Goal: Task Accomplishment & Management: Use online tool/utility

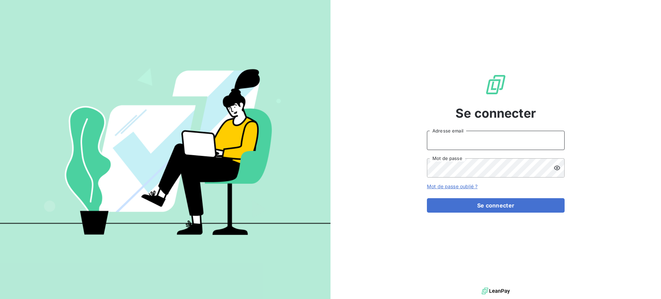
type input "[EMAIL_ADDRESS][DOMAIN_NAME]"
click at [445, 192] on form "soraya.mouzaoui@isoskele.fr Adresse email Mot de passe Mot de passe oublié ? Se…" at bounding box center [496, 172] width 138 height 82
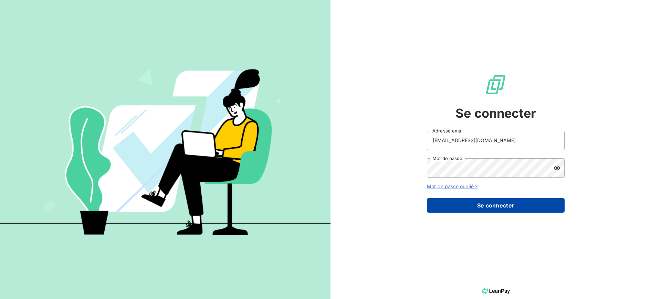
click at [448, 203] on button "Se connecter" at bounding box center [496, 205] width 138 height 14
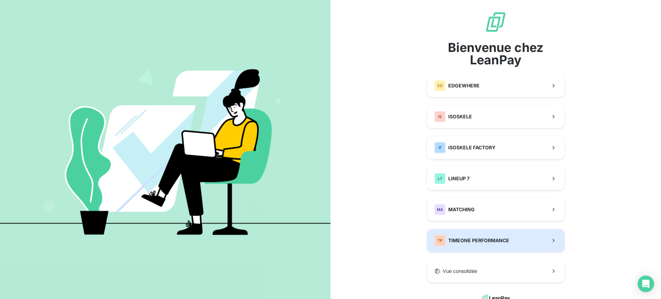
click at [460, 234] on button "TP TIMEONE PERFORMANCE" at bounding box center [496, 240] width 138 height 23
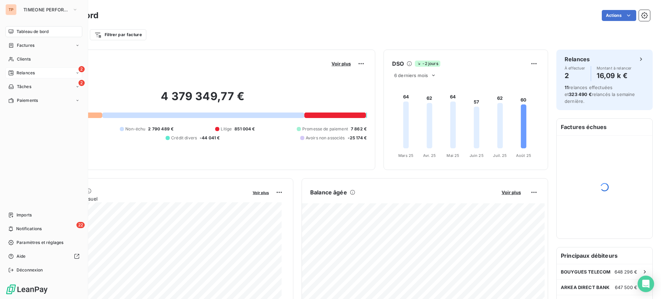
click at [23, 77] on div "2 Relances" at bounding box center [44, 72] width 77 height 11
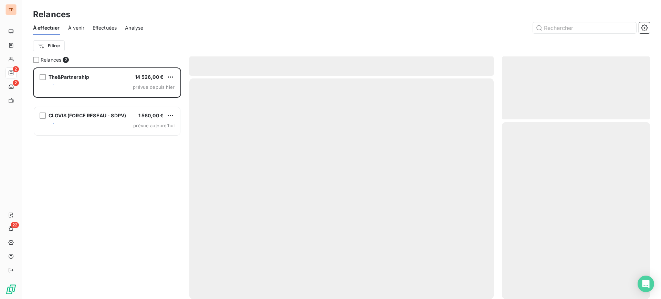
scroll to position [225, 141]
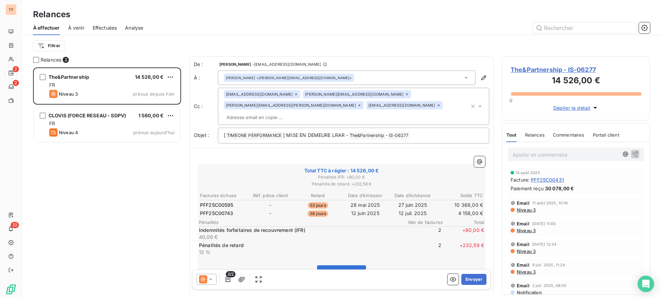
click at [26, 188] on div "Relances 2 The&Partnership 14 526,00 € FR Niveau 3 prévue depuis [DATE] CLOVIS …" at bounding box center [341, 177] width 639 height 243
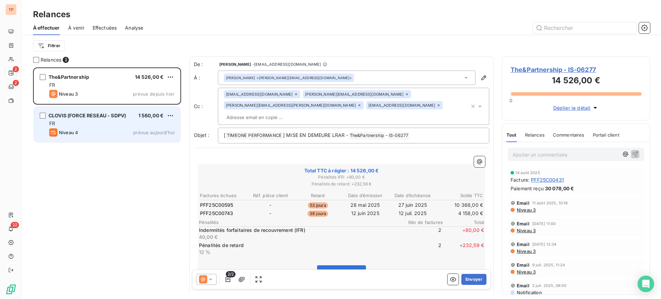
drag, startPoint x: 94, startPoint y: 132, endPoint x: 55, endPoint y: 117, distance: 41.8
click at [94, 132] on div "Niveau 4 prévue aujourd’hui" at bounding box center [111, 132] width 125 height 8
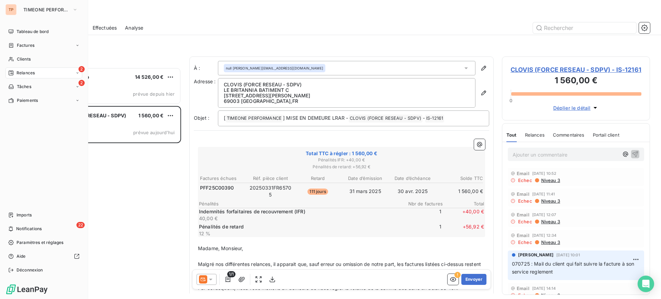
click at [25, 76] on div "2 Relances" at bounding box center [44, 72] width 77 height 11
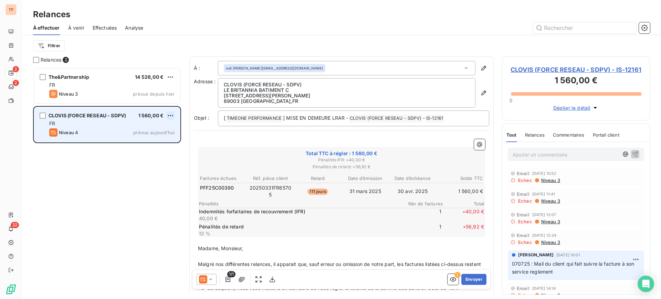
click at [169, 111] on html "TP 2 2 22 Relances À effectuer À venir Effectuées Analyse Filtrer Relances 2 Th…" at bounding box center [330, 149] width 661 height 299
click at [154, 142] on div "Passer cette action" at bounding box center [141, 141] width 62 height 11
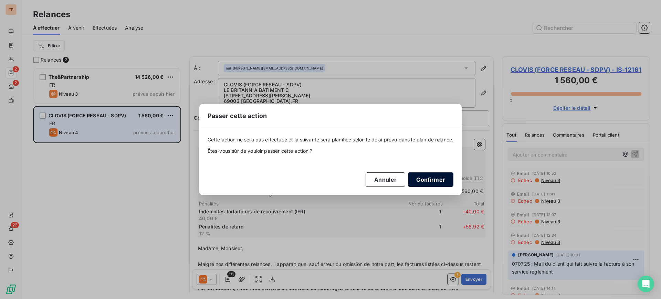
click at [422, 182] on button "Confirmer" at bounding box center [430, 179] width 45 height 14
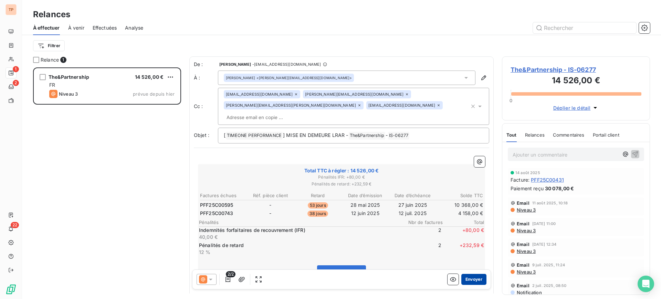
click at [462, 276] on button "Envoyer" at bounding box center [473, 279] width 25 height 11
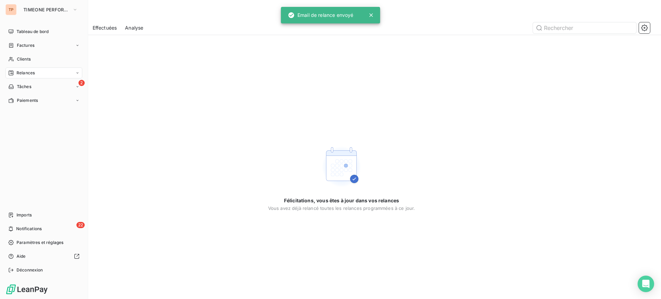
click at [20, 84] on span "Tâches" at bounding box center [24, 87] width 14 height 6
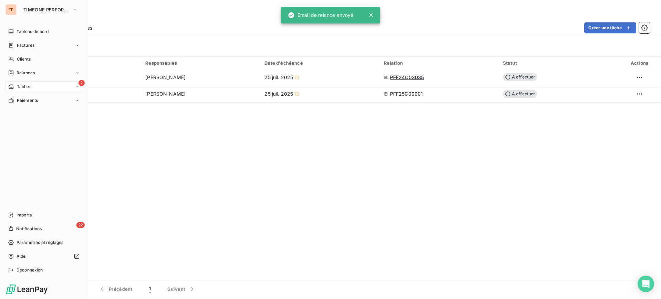
click at [19, 87] on span "Tâches" at bounding box center [24, 87] width 14 height 6
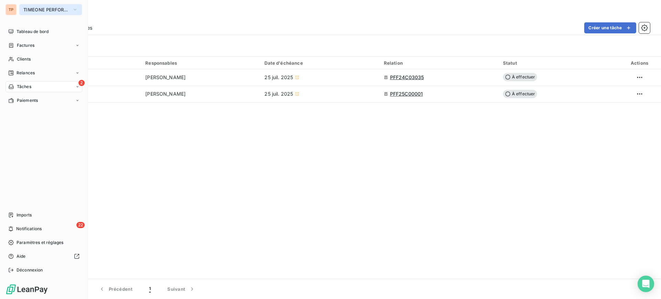
click at [45, 6] on button "TIMEONE PERFORMANCE" at bounding box center [50, 9] width 63 height 11
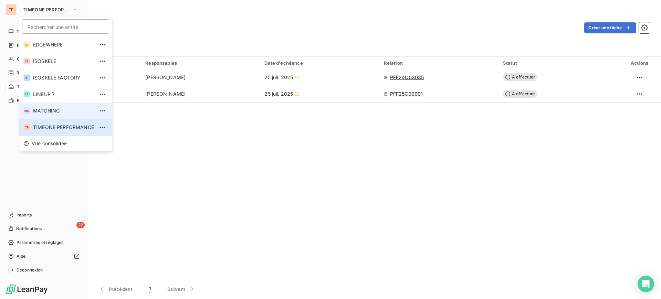
click at [63, 107] on span "MATCHING" at bounding box center [63, 110] width 61 height 7
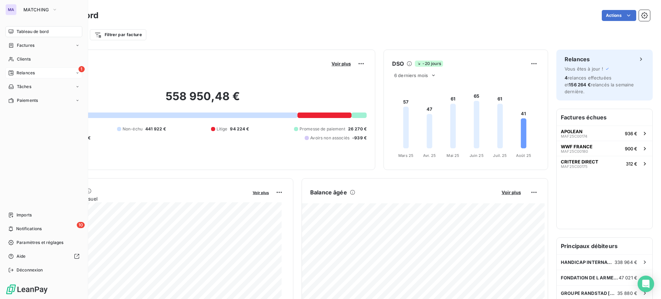
click at [24, 74] on span "Relances" at bounding box center [26, 73] width 18 height 6
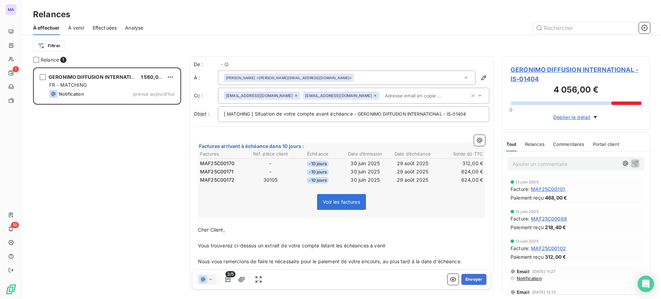
scroll to position [225, 141]
click at [475, 284] on button "Envoyer" at bounding box center [473, 279] width 25 height 11
